Goal: Task Accomplishment & Management: Manage account settings

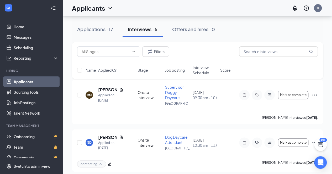
scroll to position [26, 0]
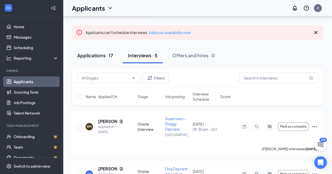
click at [103, 56] on div "Applications · 17" at bounding box center [95, 55] width 36 height 7
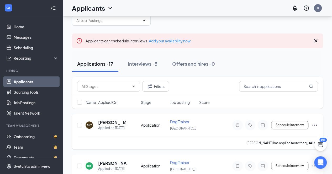
scroll to position [26, 0]
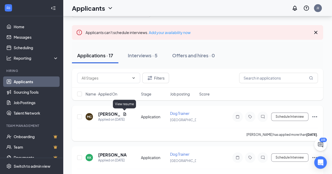
click at [125, 115] on icon "Document" at bounding box center [125, 114] width 4 height 4
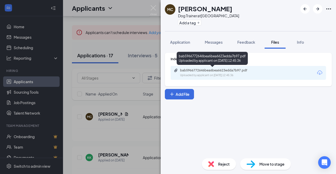
click at [213, 72] on div "bab5966772646bea6bea6623edda7b97.pdf" at bounding box center [216, 70] width 73 height 4
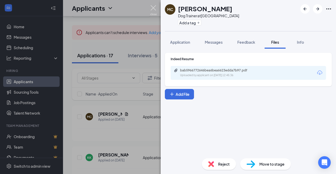
click at [154, 6] on img at bounding box center [153, 10] width 7 height 10
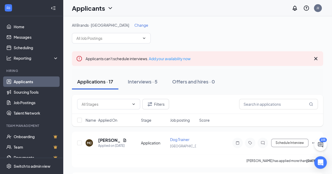
click at [182, 119] on span "Job posting" at bounding box center [180, 120] width 20 height 5
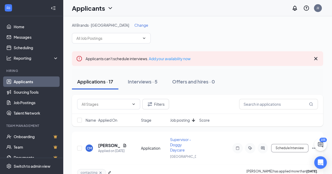
click at [182, 119] on span "Job posting" at bounding box center [180, 120] width 20 height 5
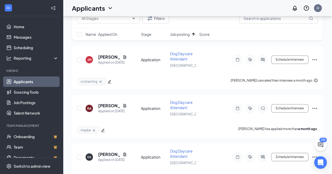
scroll to position [26, 0]
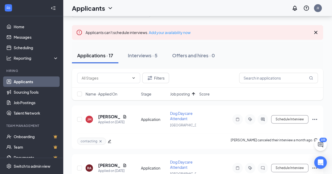
click at [176, 97] on span "Job posting" at bounding box center [180, 94] width 20 height 5
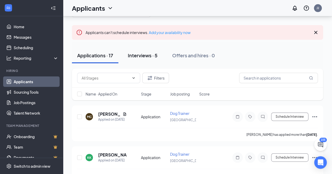
click at [141, 55] on div "Interviews · 5" at bounding box center [143, 55] width 30 height 7
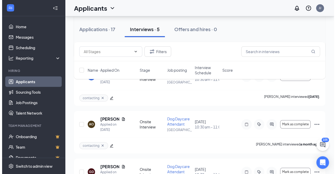
scroll to position [184, 0]
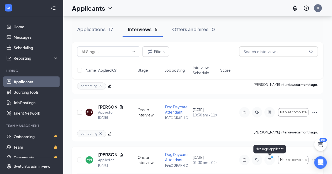
click at [271, 161] on icon "ActiveChat" at bounding box center [269, 159] width 3 height 3
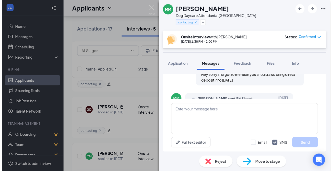
scroll to position [312, 0]
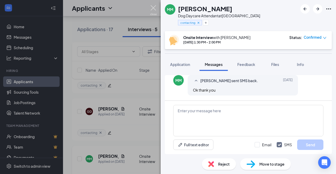
click at [155, 7] on img at bounding box center [153, 10] width 7 height 10
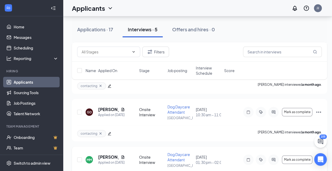
click at [249, 29] on div "Applications · 17 Interviews · 5 Offers and hires · 0" at bounding box center [199, 30] width 255 height 16
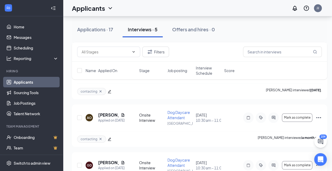
scroll to position [129, 0]
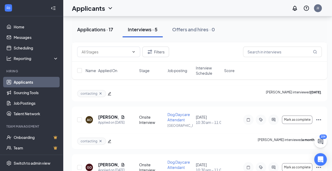
click at [100, 28] on div "Applications · 17" at bounding box center [95, 29] width 36 height 7
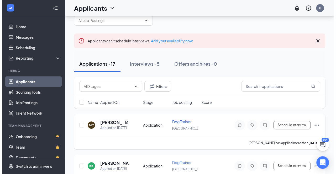
scroll to position [26, 0]
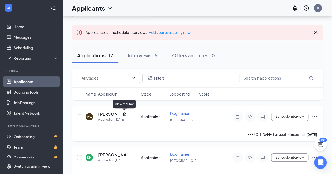
click at [124, 114] on icon "Document" at bounding box center [125, 114] width 4 height 4
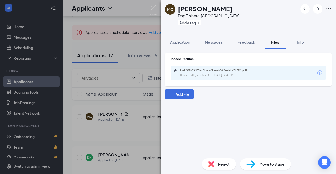
click at [214, 68] on div "bab5966772646bea6bea6623edda7b97.pdf Uploaded by applicant on [DATE] 12:45:36" at bounding box center [248, 73] width 155 height 14
click at [180, 42] on span "Application" at bounding box center [180, 42] width 20 height 5
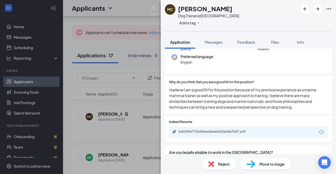
scroll to position [52, 0]
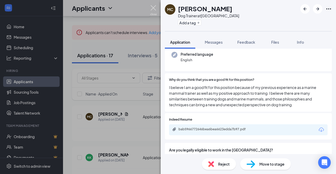
click at [152, 9] on img at bounding box center [153, 10] width 7 height 10
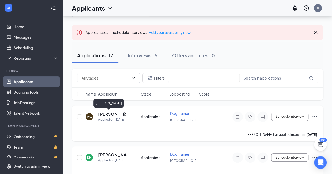
click at [109, 114] on h5 "[PERSON_NAME]" at bounding box center [109, 115] width 22 height 6
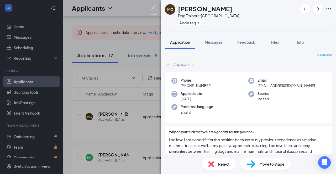
click at [152, 8] on img at bounding box center [153, 10] width 7 height 10
